Goal: Go to known website: Access a specific website the user already knows

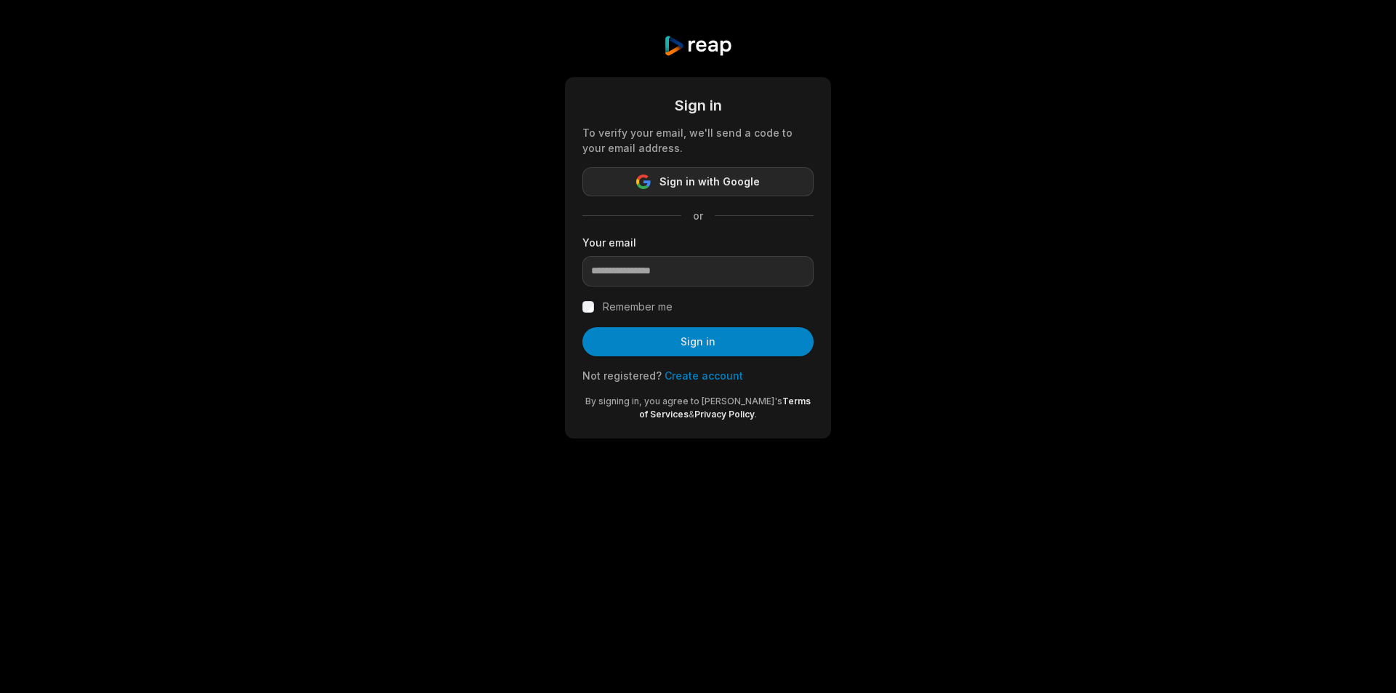
click at [695, 180] on span "Sign in with Google" at bounding box center [710, 181] width 100 height 17
